Goal: Go to known website

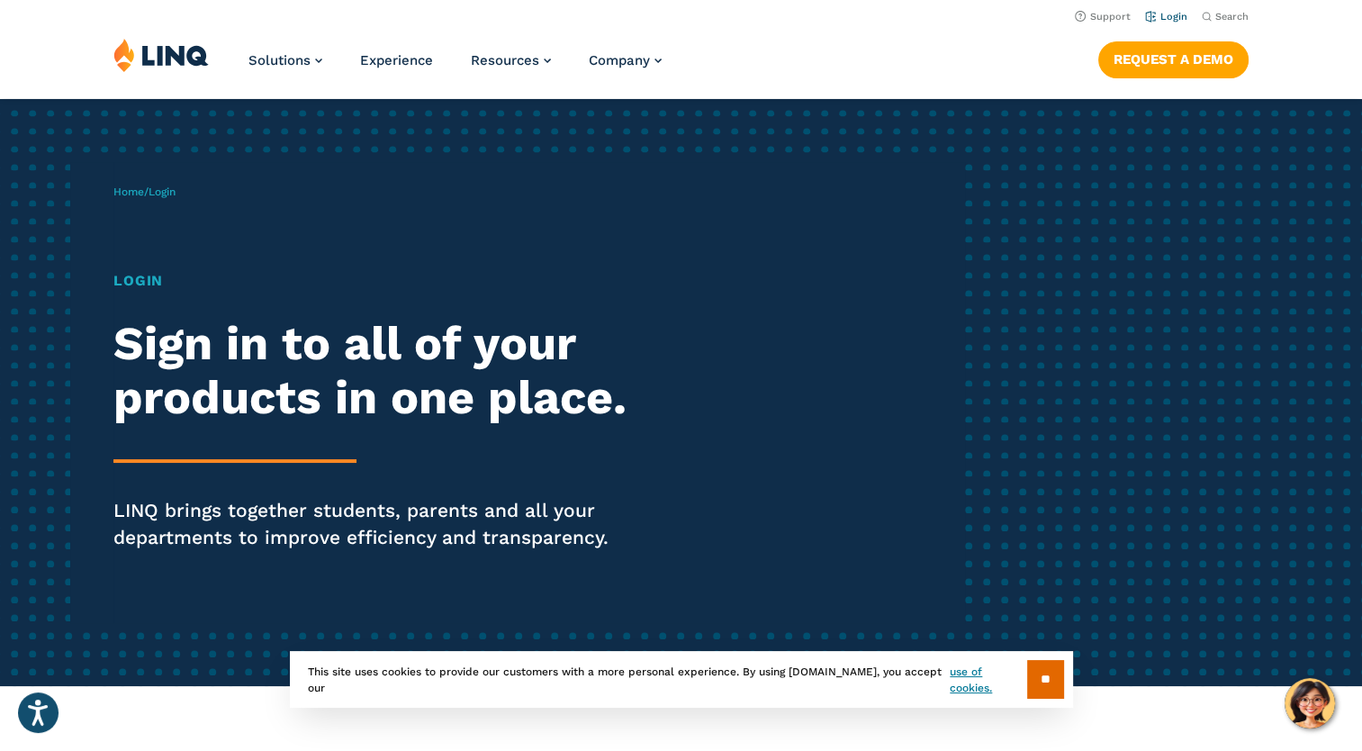
click at [1173, 17] on link "Login" at bounding box center [1166, 17] width 42 height 12
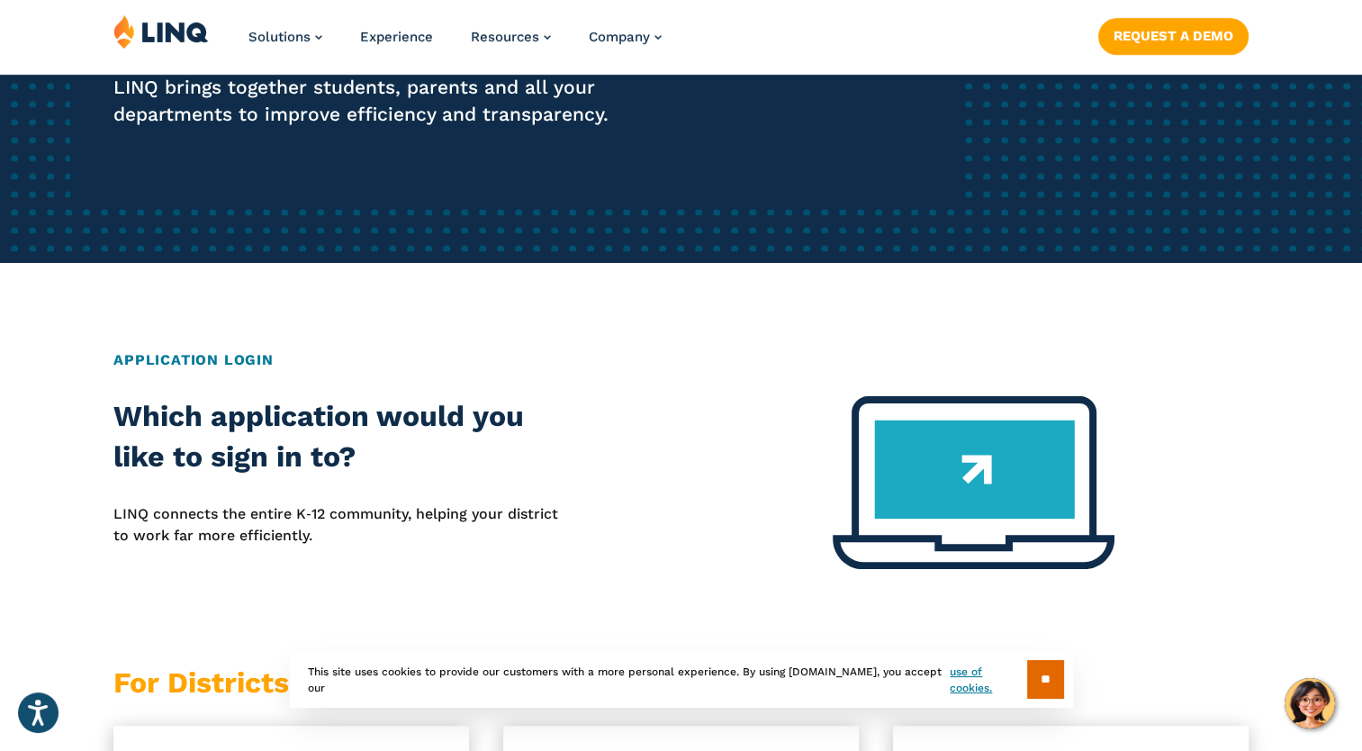
scroll to position [450, 0]
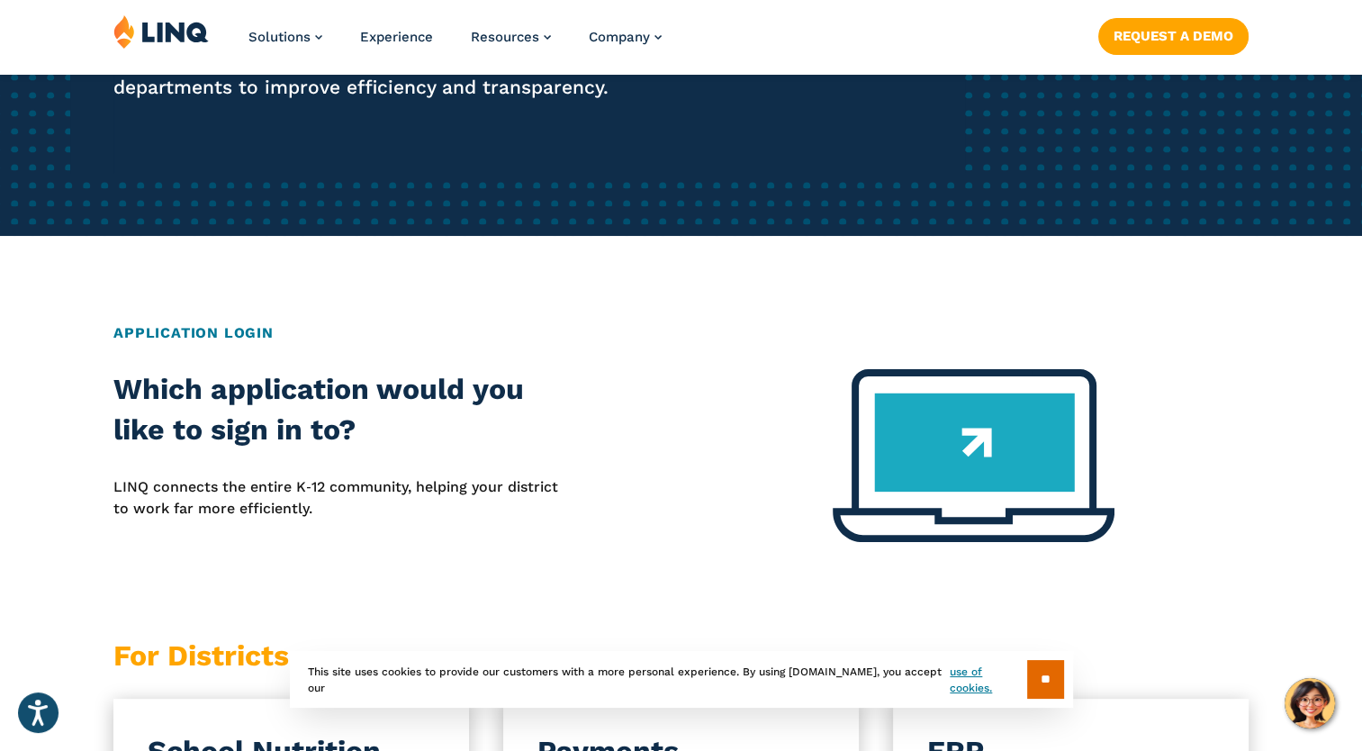
click at [1034, 440] on img at bounding box center [973, 455] width 282 height 173
click at [149, 365] on div "Application Login" at bounding box center [680, 345] width 1135 height 47
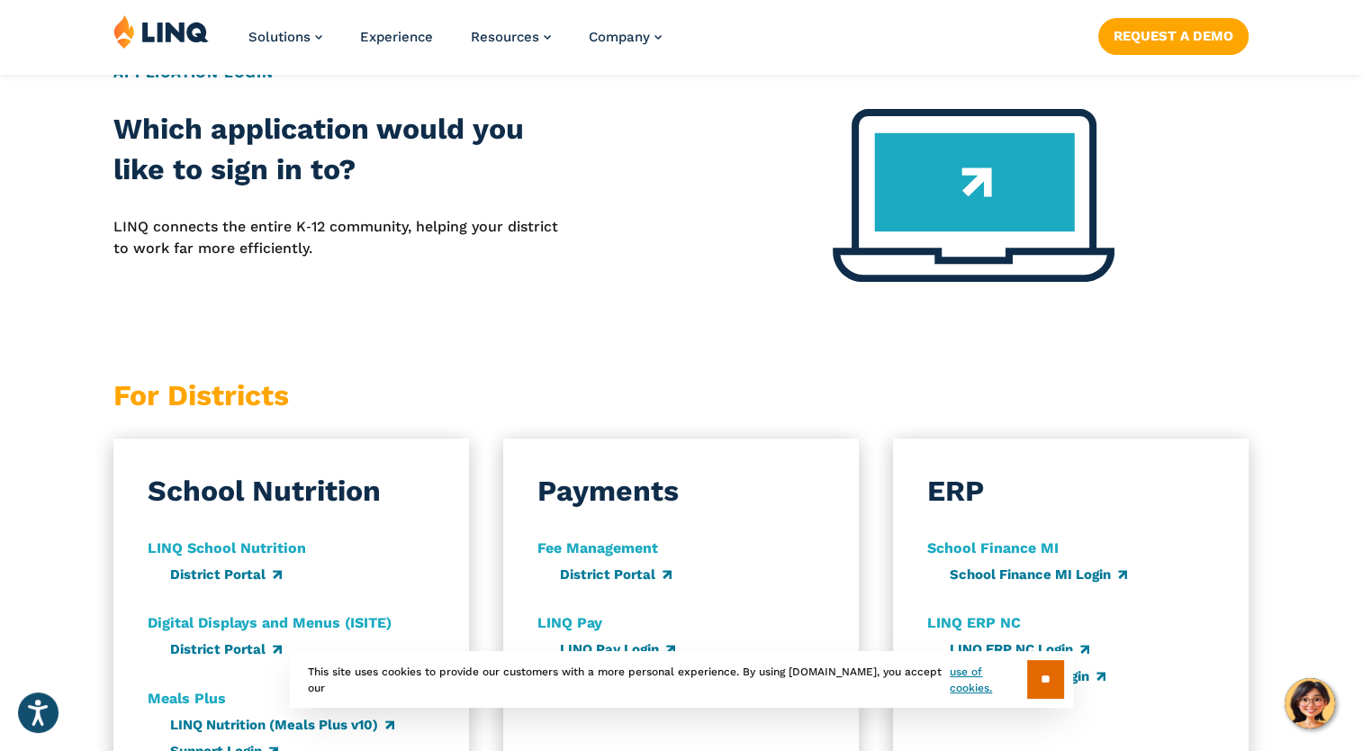
scroll to position [720, 0]
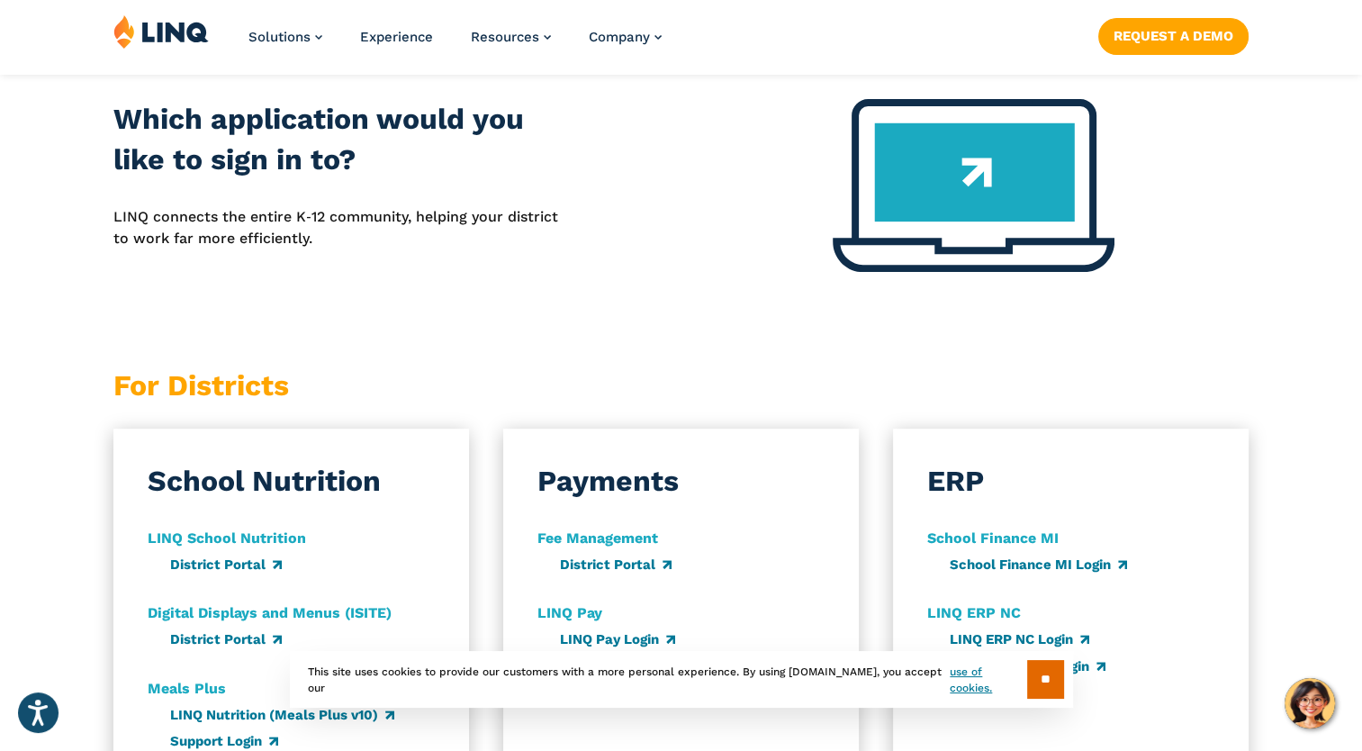
click at [337, 481] on h3 "School Nutrition" at bounding box center [264, 481] width 233 height 40
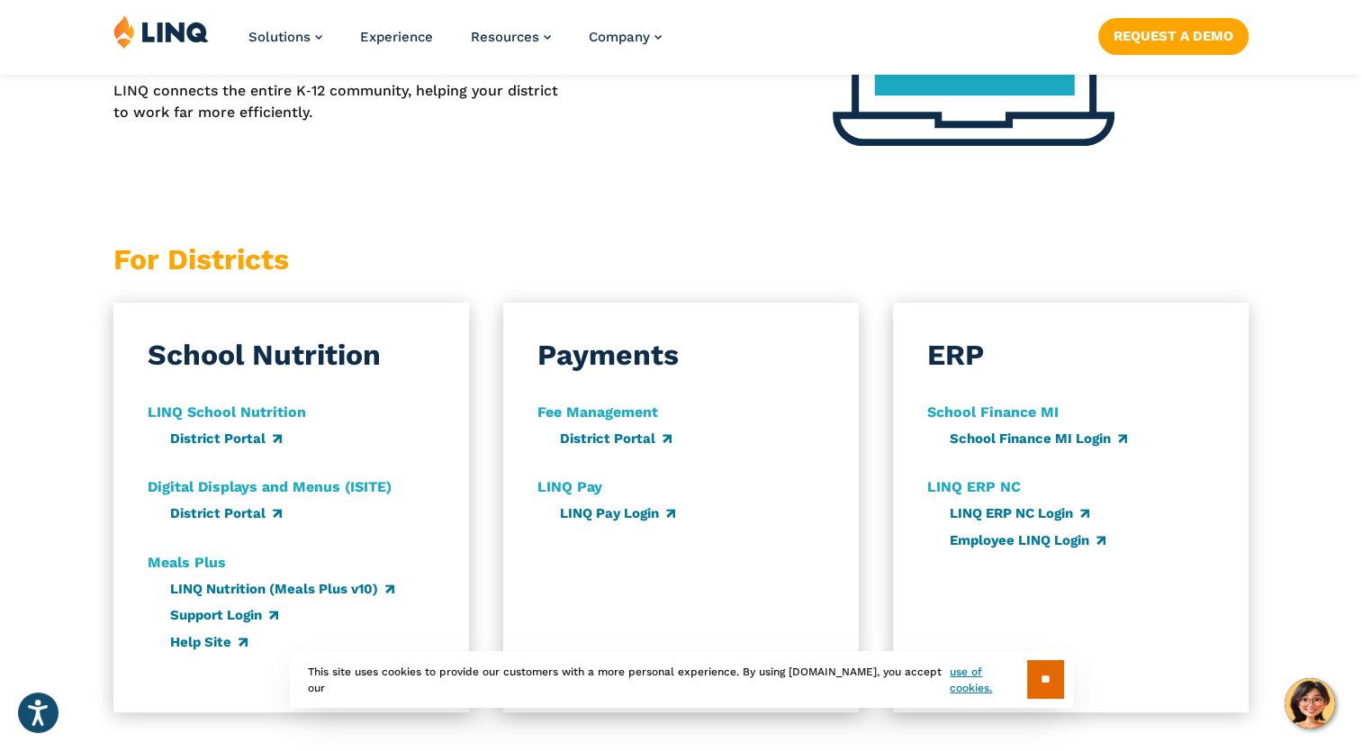
scroll to position [900, 0]
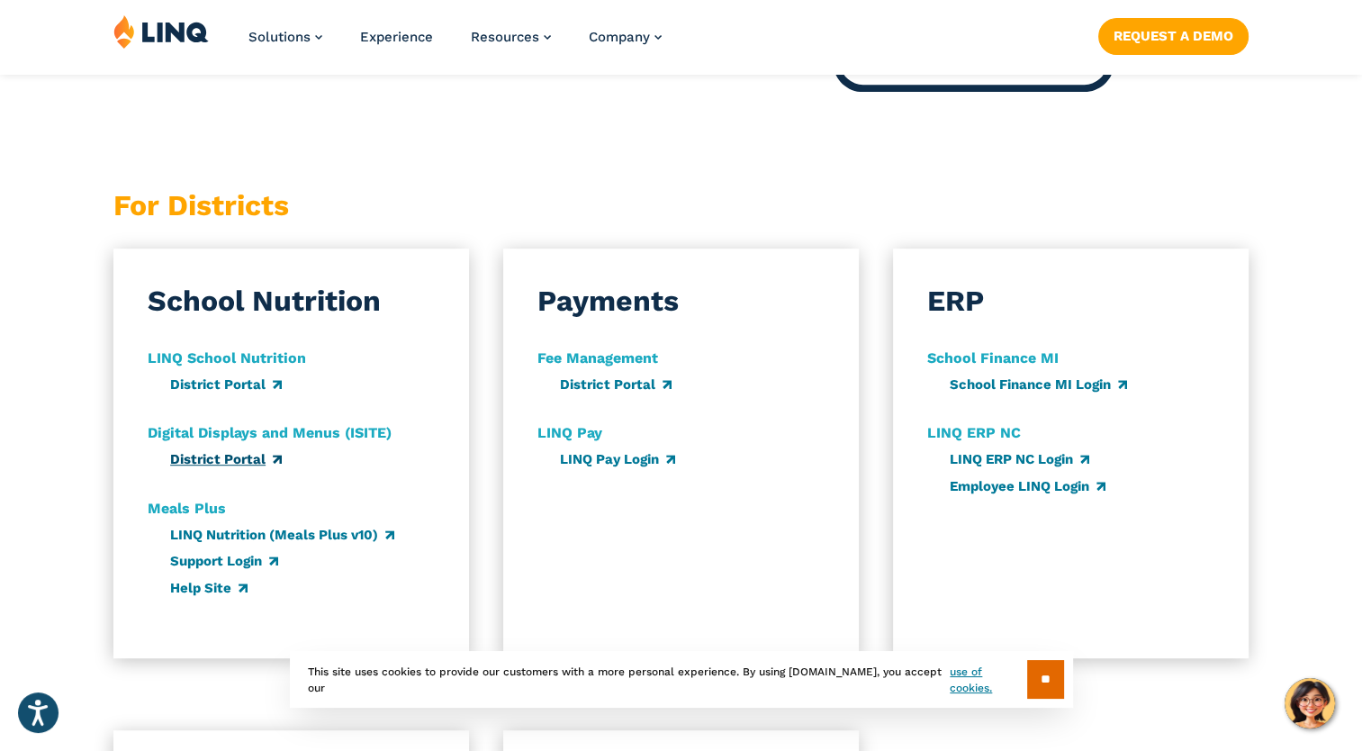
click at [228, 455] on link "District Portal" at bounding box center [226, 459] width 112 height 16
